Goal: Task Accomplishment & Management: Complete application form

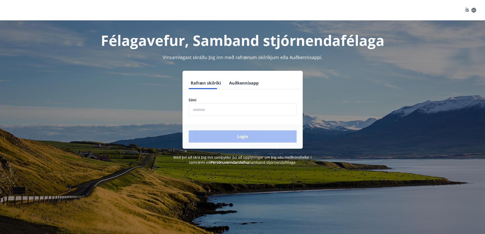
click at [216, 108] on input "phone" at bounding box center [243, 110] width 108 height 12
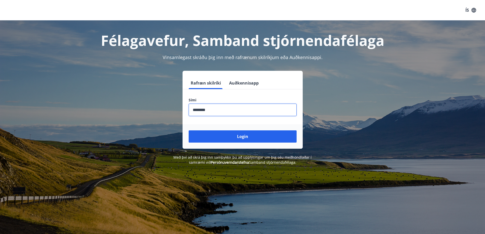
type input "********"
click at [189, 130] on button "Login" at bounding box center [243, 136] width 108 height 12
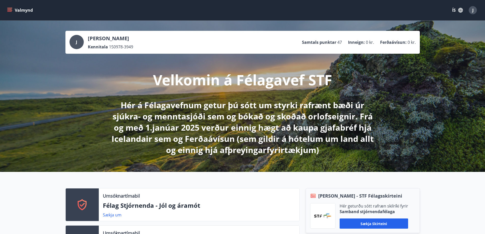
click at [8, 10] on icon "menu" at bounding box center [9, 10] width 5 height 5
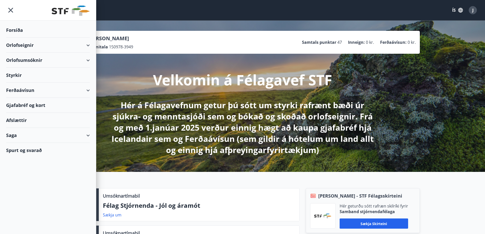
click at [23, 78] on div "Styrkir" at bounding box center [48, 75] width 84 height 15
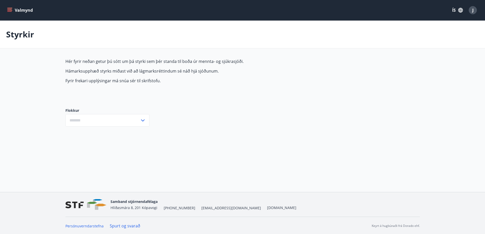
type input "***"
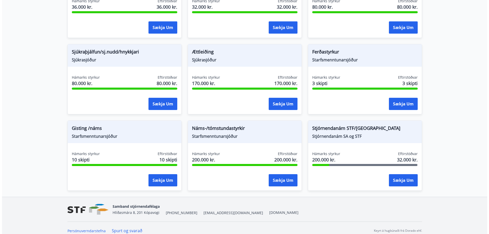
scroll to position [402, 0]
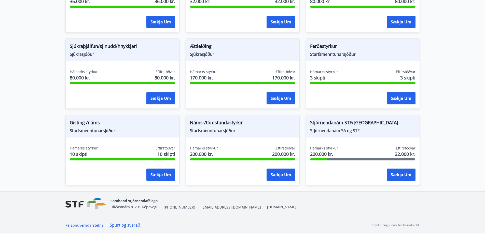
click at [223, 123] on span "Náms-/tómstundastyrkir" at bounding box center [242, 123] width 105 height 9
click at [280, 175] on button "Sækja um" at bounding box center [281, 175] width 29 height 12
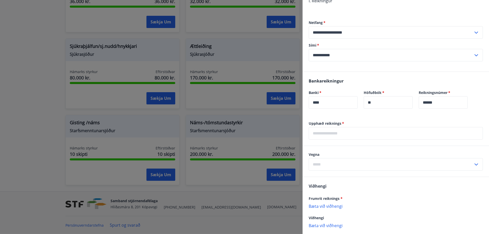
scroll to position [192, 0]
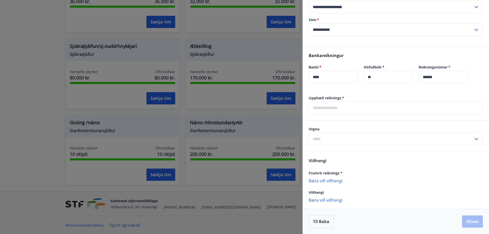
click at [355, 135] on input "text" at bounding box center [391, 139] width 165 height 12
click at [362, 121] on div "Vegna 1. Nám/námskeið 2.Kynnisf./ráðstefna 3. Tómstundastyrkur ​" at bounding box center [396, 136] width 187 height 31
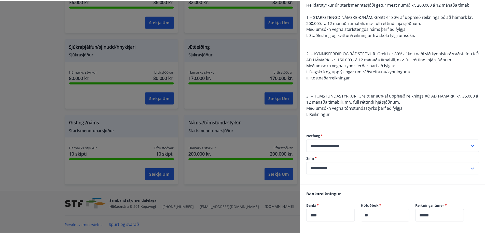
scroll to position [0, 0]
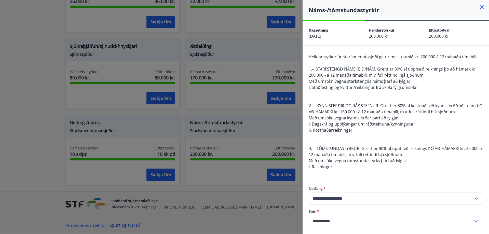
click at [479, 7] on icon at bounding box center [482, 7] width 6 height 6
